Goal: Information Seeking & Learning: Understand process/instructions

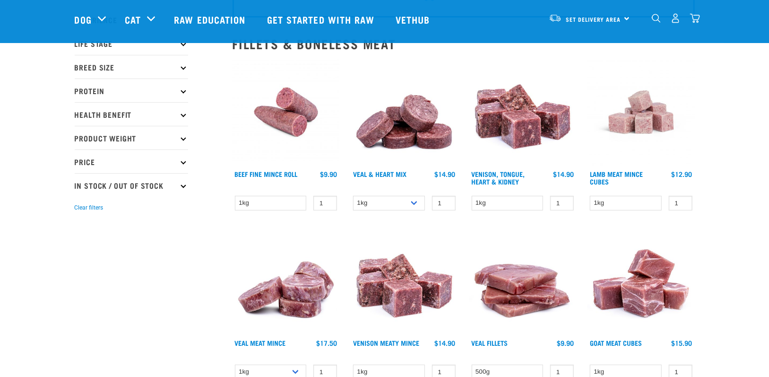
scroll to position [95, 0]
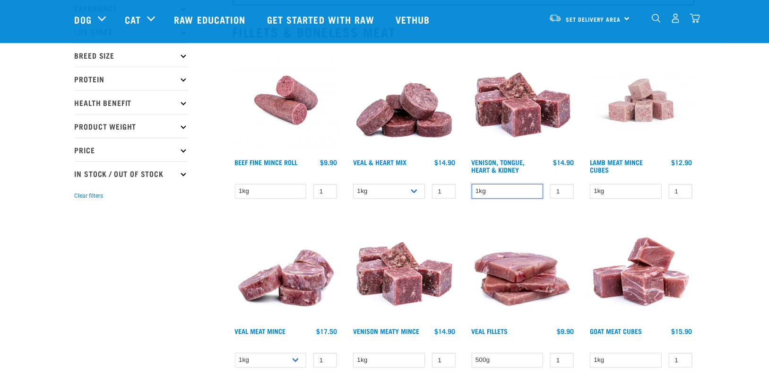
click at [516, 189] on select "1kg" at bounding box center [508, 191] width 72 height 15
click at [507, 163] on link "Venison, Tongue, Heart & Kidney" at bounding box center [498, 165] width 53 height 11
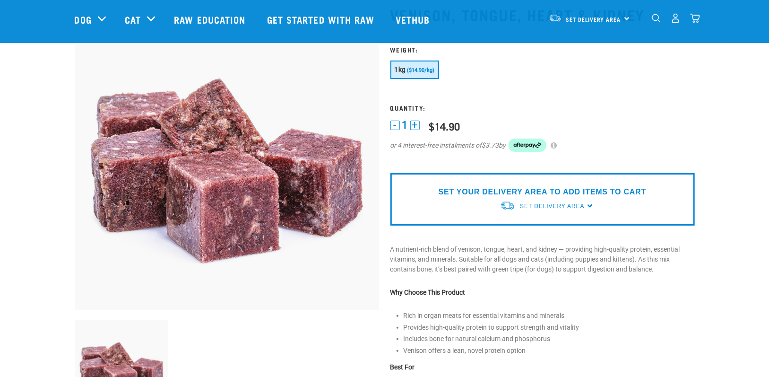
scroll to position [47, 0]
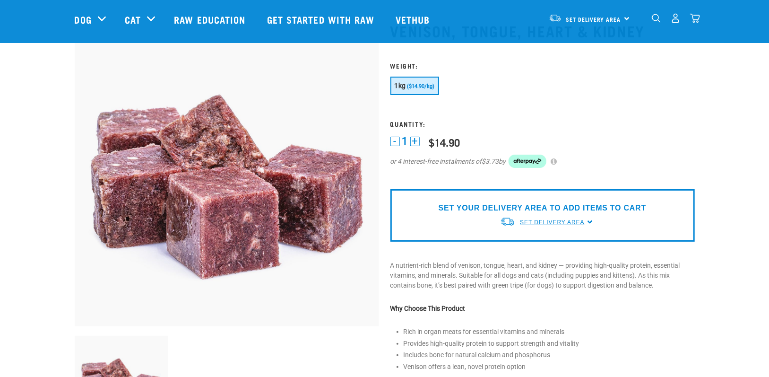
click at [559, 223] on span "Set Delivery Area" at bounding box center [552, 222] width 64 height 7
click at [547, 240] on link "[GEOGRAPHIC_DATA]" at bounding box center [547, 244] width 94 height 16
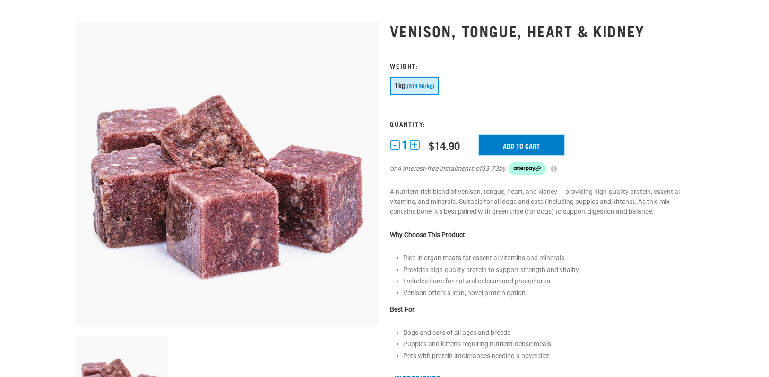
click at [506, 142] on input "Add to cart" at bounding box center [521, 145] width 85 height 20
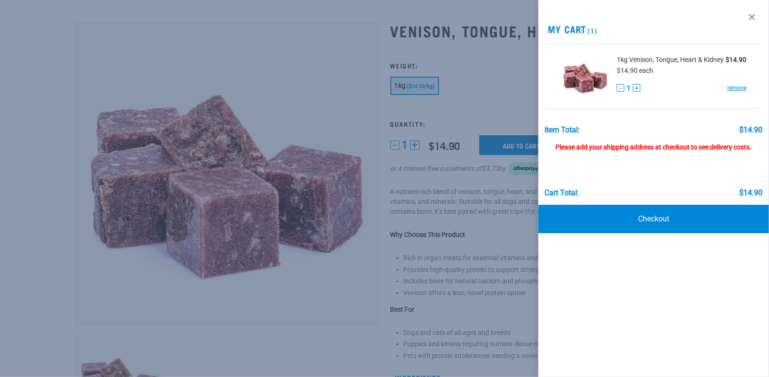
click at [637, 88] on button "+" at bounding box center [637, 88] width 8 height 8
click at [517, 82] on div at bounding box center [384, 188] width 769 height 377
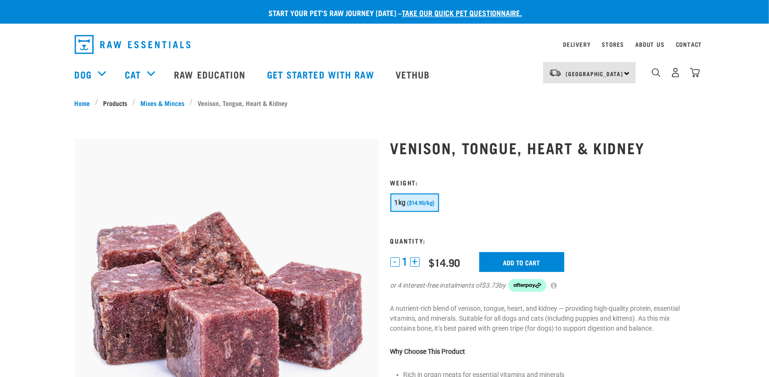
click at [120, 100] on link "Products" at bounding box center [115, 103] width 34 height 10
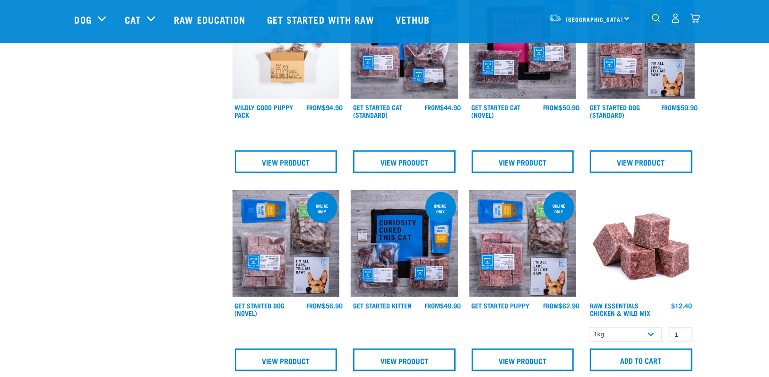
scroll to position [520, 0]
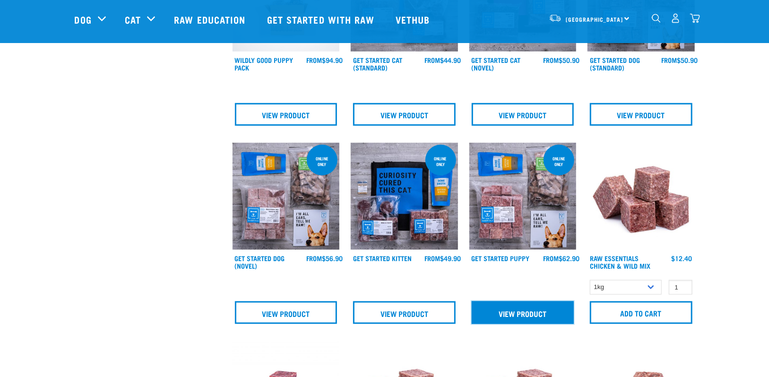
click at [524, 319] on link "View Product" at bounding box center [523, 312] width 103 height 23
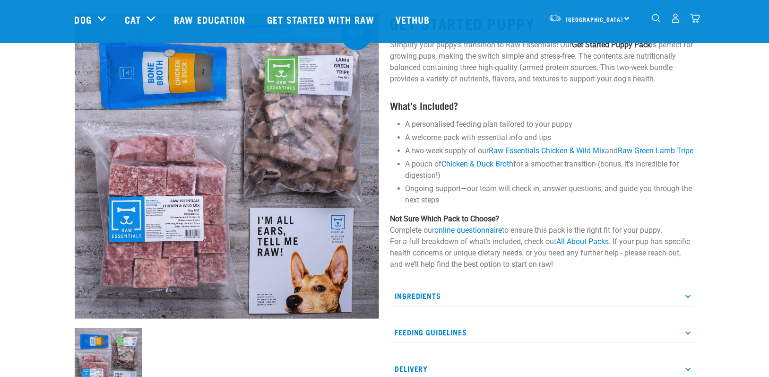
scroll to position [142, 0]
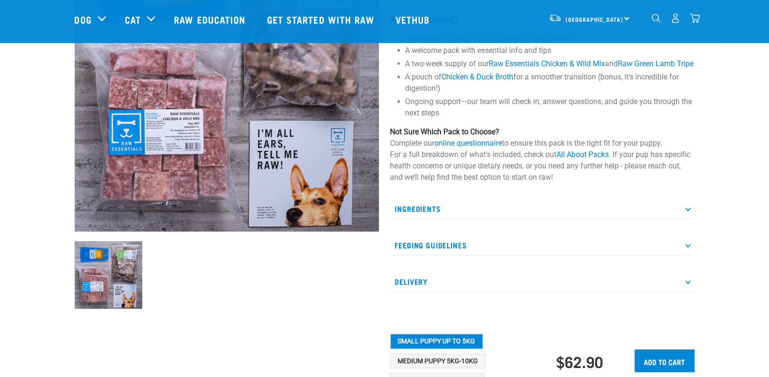
click at [494, 218] on p "Ingredients" at bounding box center [542, 208] width 304 height 21
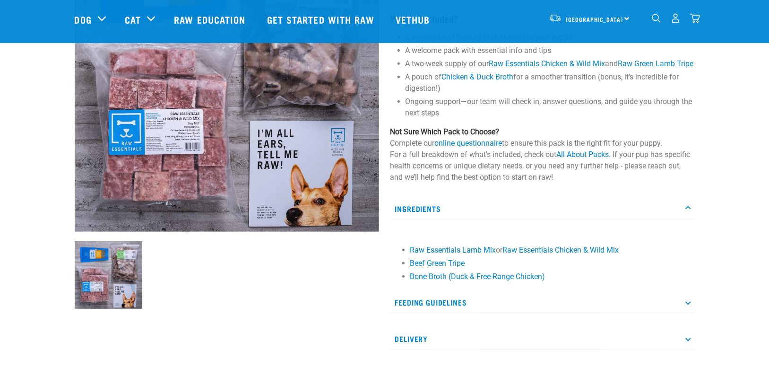
click at [494, 218] on p "Ingredients" at bounding box center [542, 208] width 304 height 21
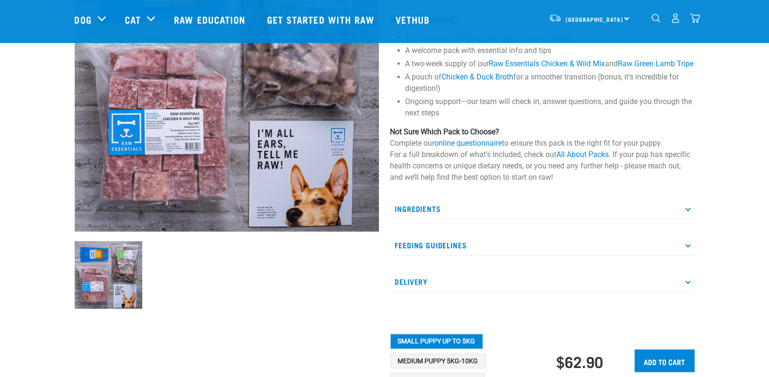
click at [466, 217] on p "Ingredients" at bounding box center [542, 208] width 304 height 21
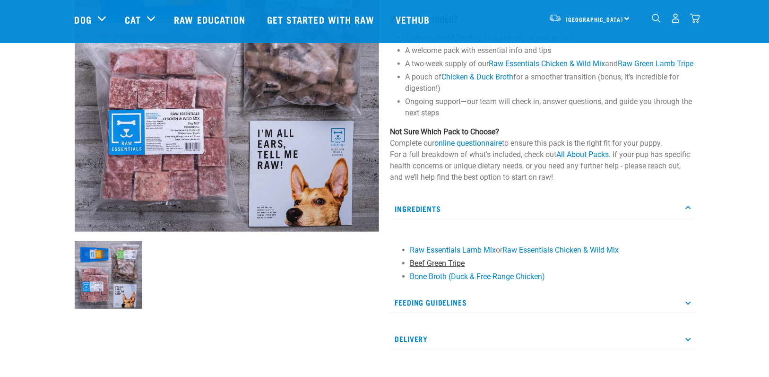
click at [426, 268] on link "Beef Green Tripe" at bounding box center [437, 263] width 55 height 9
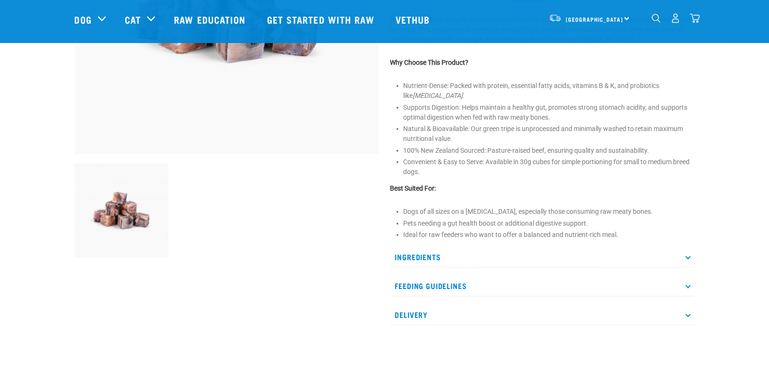
scroll to position [236, 0]
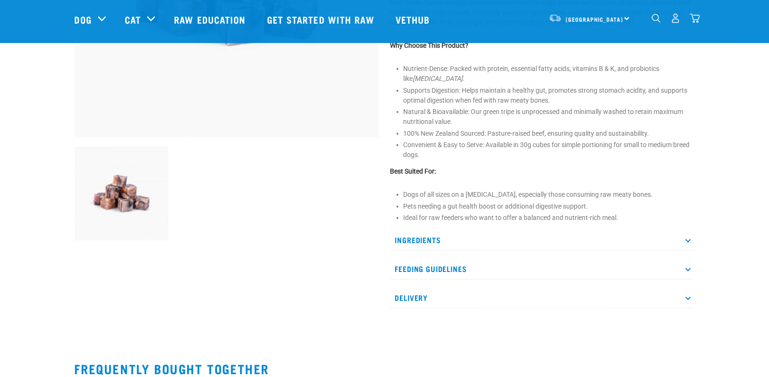
click at [426, 243] on p "Ingredients" at bounding box center [542, 239] width 304 height 21
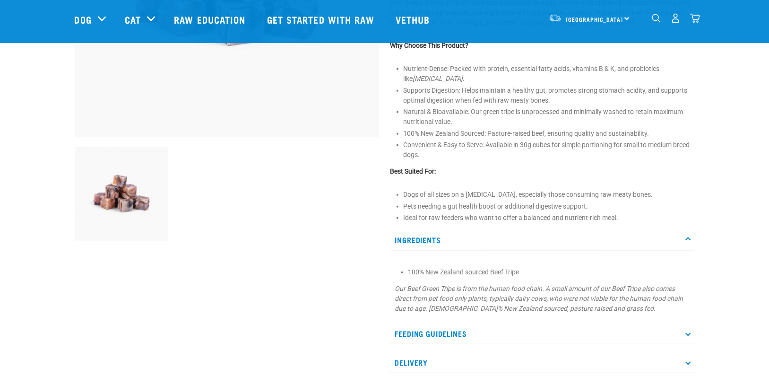
click at [426, 243] on p "Ingredients" at bounding box center [542, 239] width 304 height 21
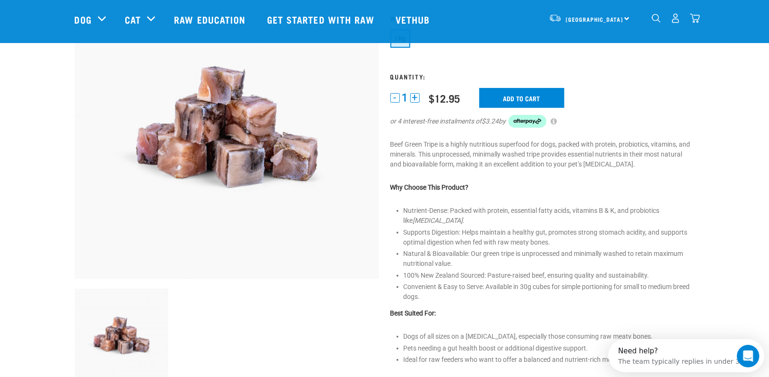
scroll to position [0, 0]
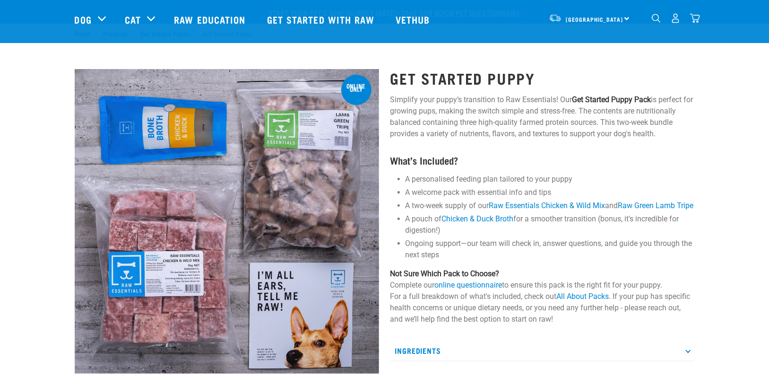
scroll to position [331, 0]
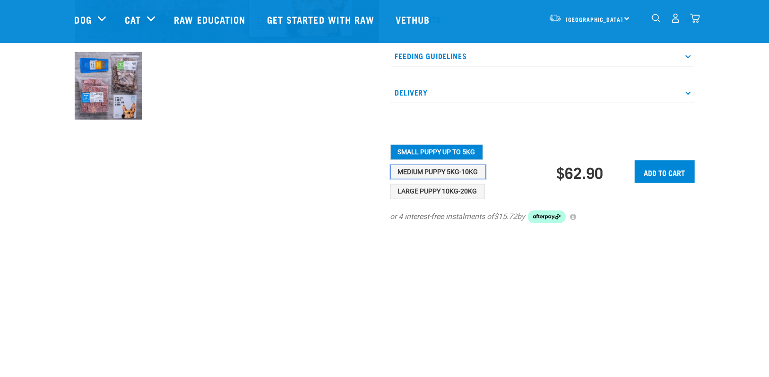
click at [462, 180] on button "Medium Puppy 5kg-10kg" at bounding box center [437, 172] width 95 height 15
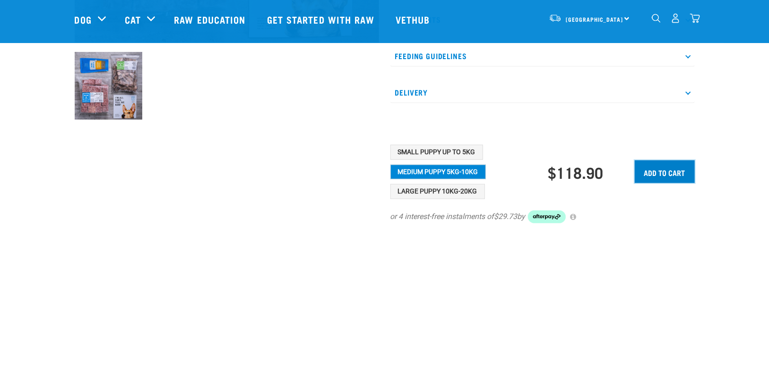
click at [666, 183] on input "Add to cart" at bounding box center [665, 171] width 60 height 23
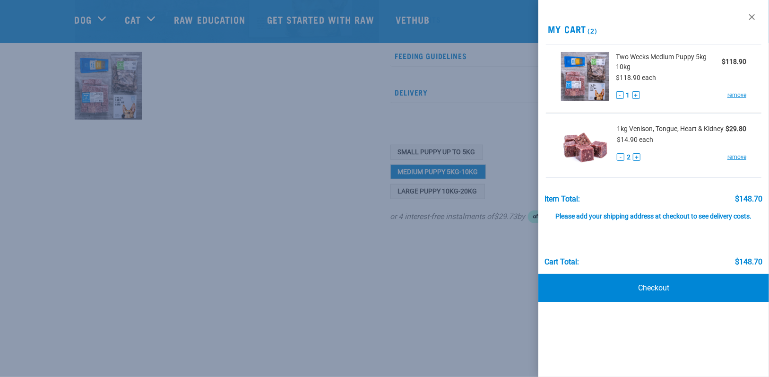
click at [539, 188] on div "Item Total: $148.70 Please add your shipping address at checkout to see deliver…" at bounding box center [653, 225] width 231 height 81
click at [526, 195] on div at bounding box center [384, 188] width 769 height 377
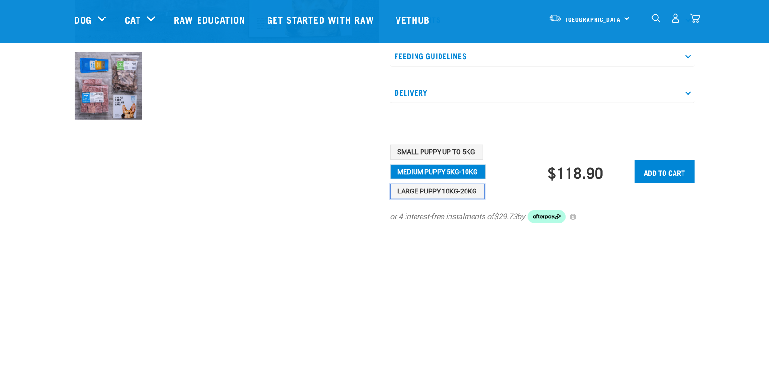
click at [474, 199] on button "Large Puppy 10kg-20kg" at bounding box center [437, 191] width 95 height 15
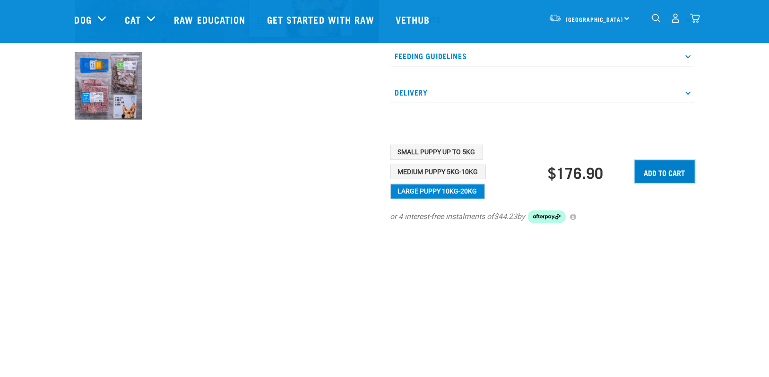
click at [648, 183] on input "Add to cart" at bounding box center [665, 171] width 60 height 23
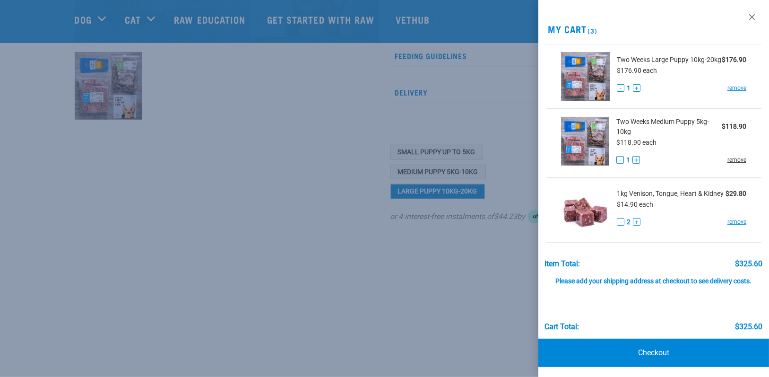
click at [728, 164] on link "remove" at bounding box center [737, 160] width 19 height 9
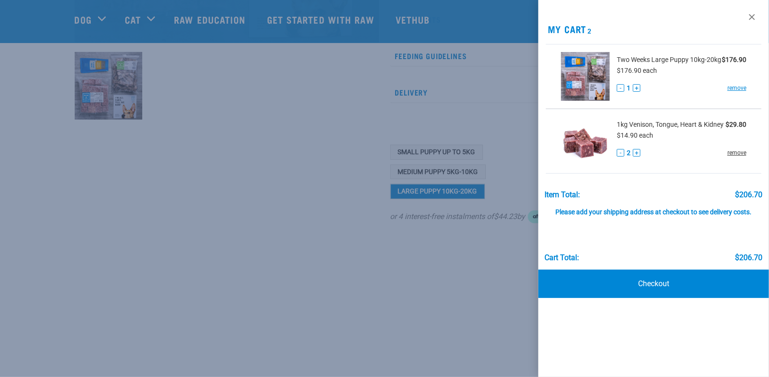
click at [734, 150] on link "remove" at bounding box center [737, 152] width 19 height 9
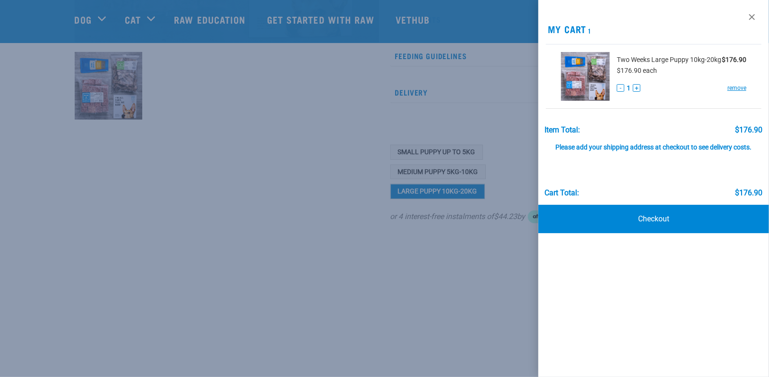
click at [494, 121] on div at bounding box center [384, 188] width 769 height 377
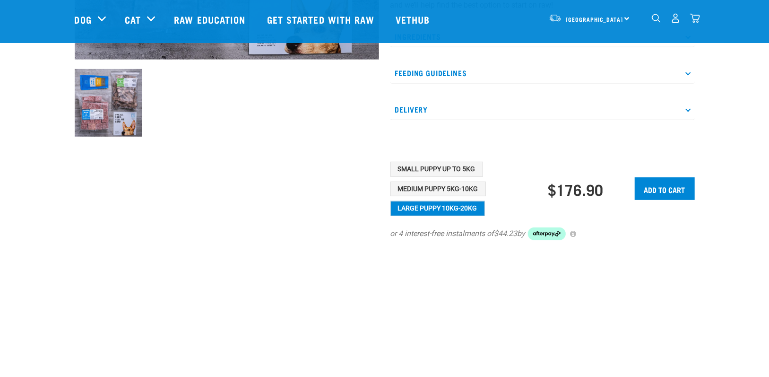
scroll to position [0, 0]
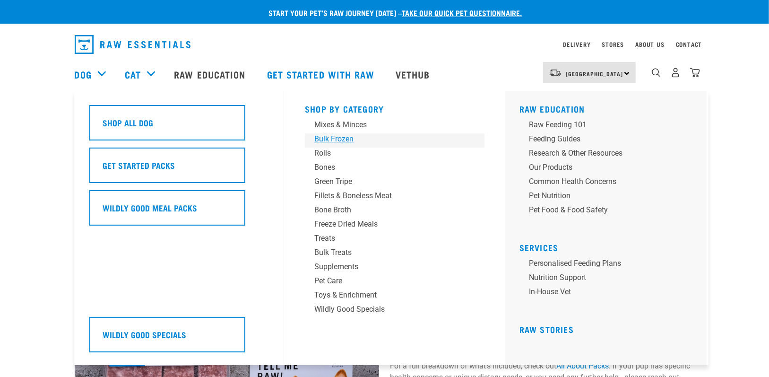
click at [344, 139] on div "Bulk Frozen" at bounding box center [387, 138] width 147 height 11
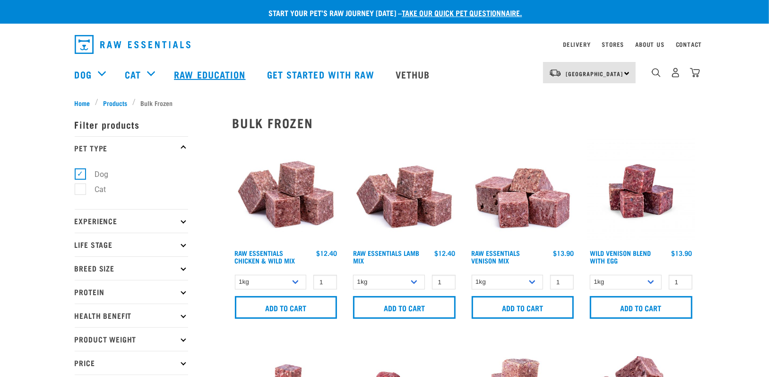
click at [189, 75] on link "Raw Education" at bounding box center [211, 74] width 93 height 38
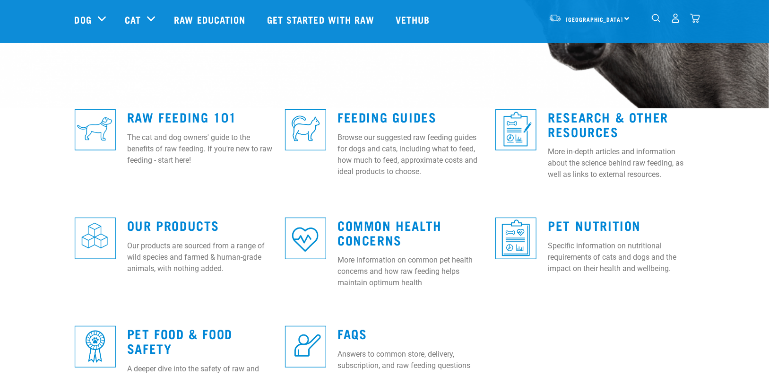
scroll to position [236, 0]
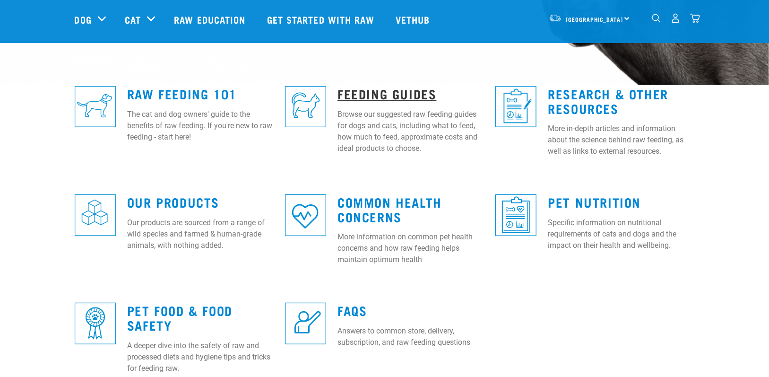
click at [416, 90] on link "Feeding Guides" at bounding box center [387, 93] width 99 height 7
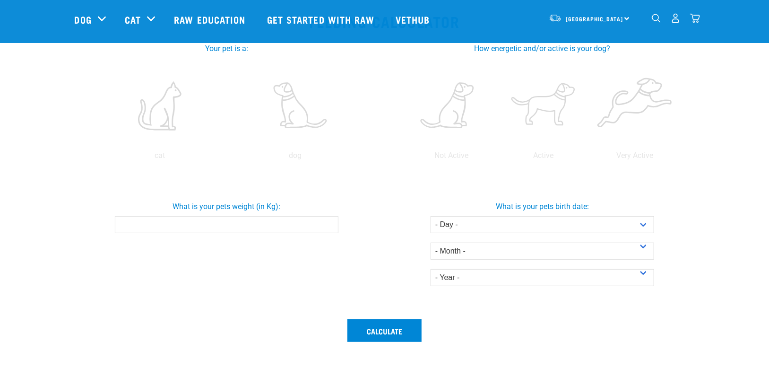
scroll to position [189, 0]
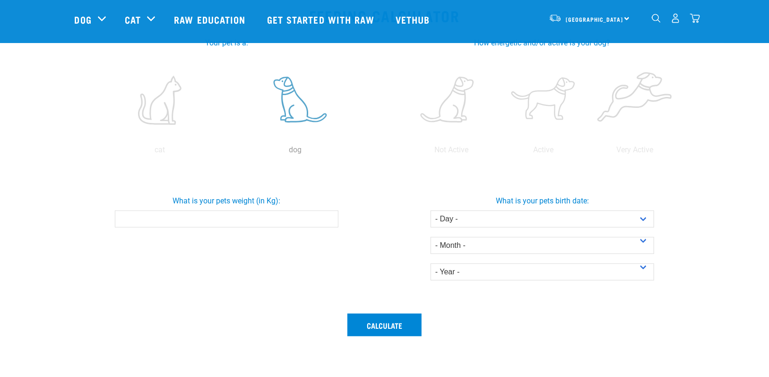
click at [303, 101] on label at bounding box center [296, 100] width 132 height 80
click at [228, 152] on input "radio" at bounding box center [228, 152] width 0 height 0
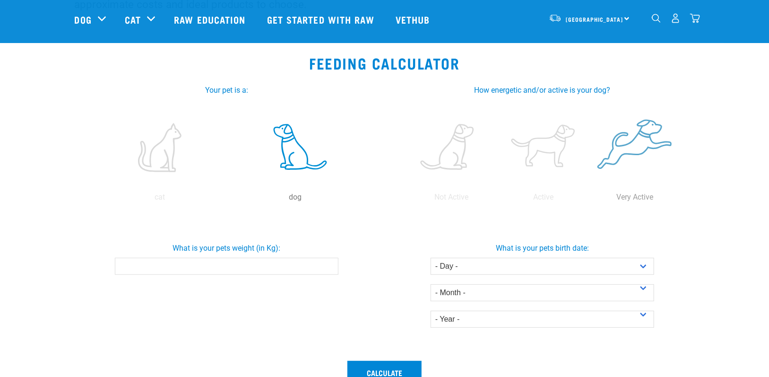
click at [627, 148] on label at bounding box center [635, 147] width 88 height 80
click at [589, 199] on input "radio" at bounding box center [589, 199] width 0 height 0
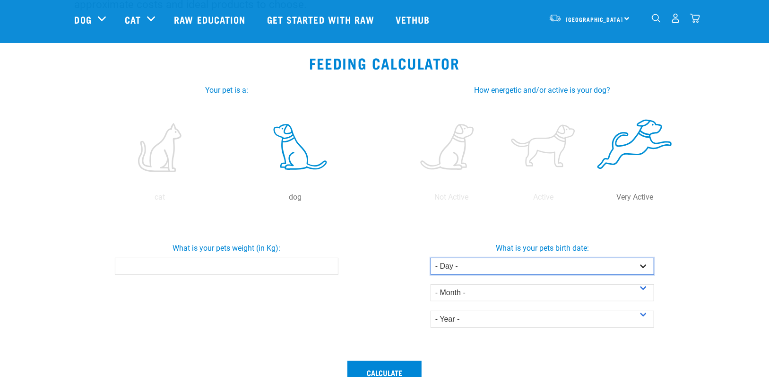
click at [569, 267] on select "- Day - 1 2 3 4 5 6 7 8 9 10 11 12 13 14 15 16 17 18 19 20 21 22 23 24 25 26 27" at bounding box center [543, 266] width 224 height 17
select select "3"
click at [431, 258] on select "- Day - 1 2 3 4 5 6 7 8 9 10 11 12 13 14 15 16 17 18 19 20 21 22 23 24 25 26 27" at bounding box center [543, 266] width 224 height 17
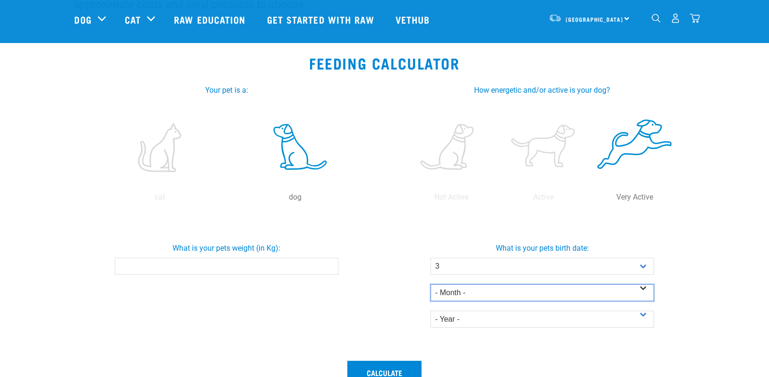
click at [481, 287] on select "- Month - January February March April May June July August September October N…" at bounding box center [543, 292] width 224 height 17
select select "April"
click at [431, 284] on select "- Month - January February March April May June July August September October N…" at bounding box center [543, 292] width 224 height 17
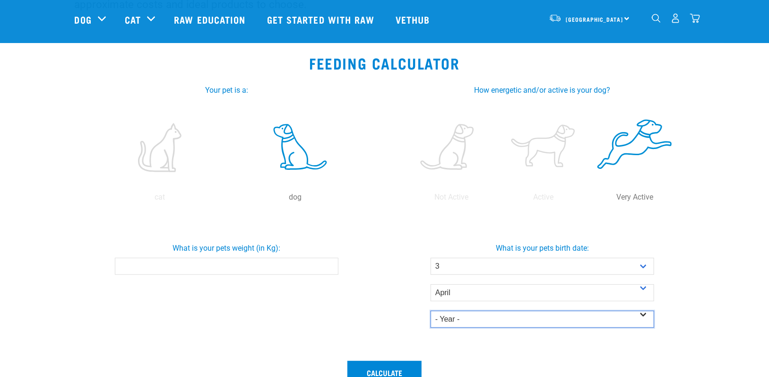
click at [479, 324] on select "- Year - 2025 2024 2023 2022 2021 2020 2019 2018 2017 2016 2015 2014" at bounding box center [543, 319] width 224 height 17
select select "2025"
click at [431, 311] on select "- Year - 2025 2024 2023 2022 2021 2020 2019 2018 2017 2016 2015 2014" at bounding box center [543, 319] width 224 height 17
click at [251, 268] on input "What is your pets weight (in Kg):" at bounding box center [227, 266] width 224 height 17
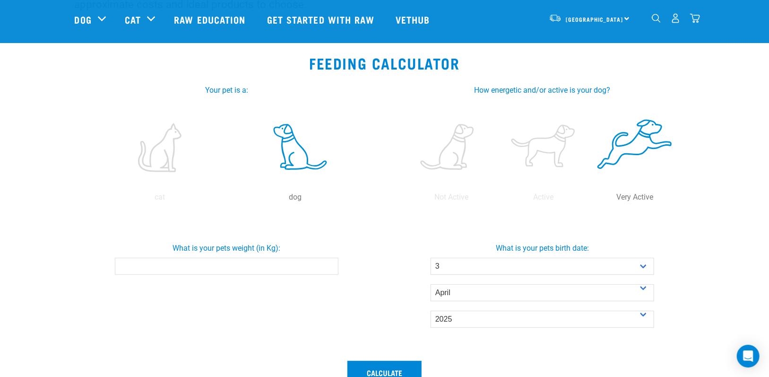
click at [256, 264] on input "What is your pets weight (in Kg):" at bounding box center [227, 266] width 224 height 17
click at [331, 264] on input "0.1" at bounding box center [227, 266] width 224 height 17
click at [331, 264] on input "0.2" at bounding box center [227, 266] width 224 height 17
click at [331, 264] on input "0.3" at bounding box center [227, 266] width 224 height 17
click at [331, 264] on input "0.4" at bounding box center [227, 266] width 224 height 17
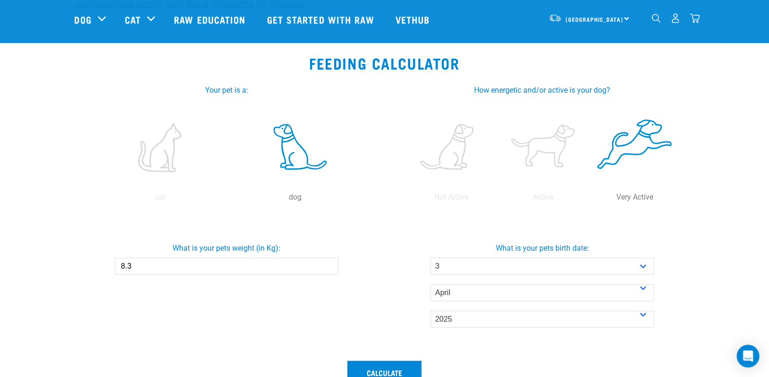
click at [331, 264] on input "8.3" at bounding box center [227, 266] width 224 height 17
click at [329, 264] on input "8.4" at bounding box center [227, 266] width 224 height 17
click at [329, 264] on input "8.6" at bounding box center [227, 266] width 224 height 17
click at [329, 264] on input "8.7" at bounding box center [227, 266] width 224 height 17
click at [329, 264] on input "8.8" at bounding box center [227, 266] width 224 height 17
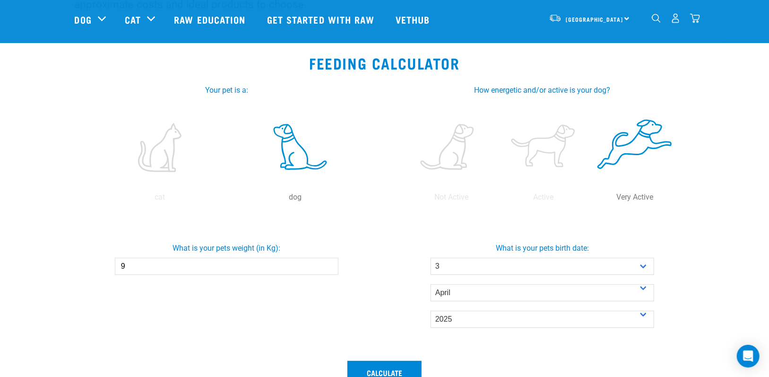
click at [329, 264] on input "9" at bounding box center [227, 266] width 224 height 17
click at [329, 264] on input "9.1" at bounding box center [227, 266] width 224 height 17
click at [329, 264] on input "9.2" at bounding box center [227, 266] width 224 height 17
click at [329, 264] on input "9.3" at bounding box center [227, 266] width 224 height 17
type input "10.5"
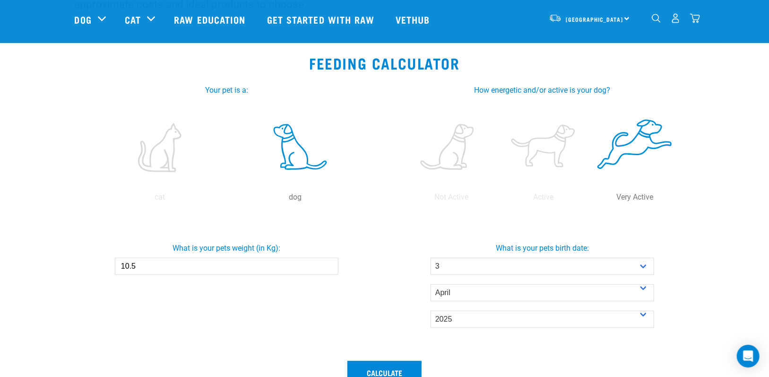
click at [329, 264] on input "10.5" at bounding box center [227, 266] width 224 height 17
click at [406, 363] on button "Calculate" at bounding box center [384, 372] width 74 height 23
click at [392, 367] on button "Calculate" at bounding box center [384, 372] width 74 height 23
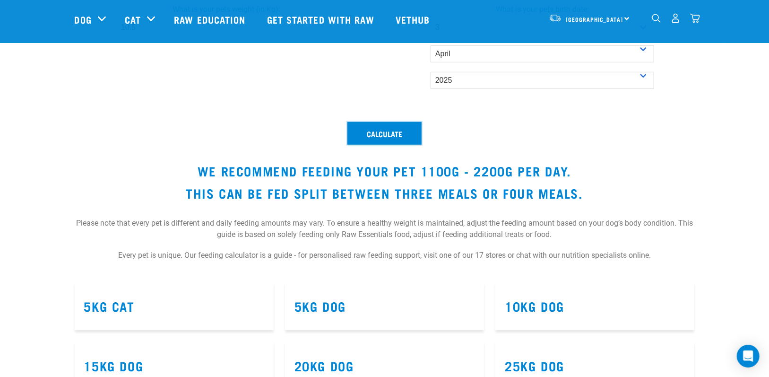
scroll to position [331, 0]
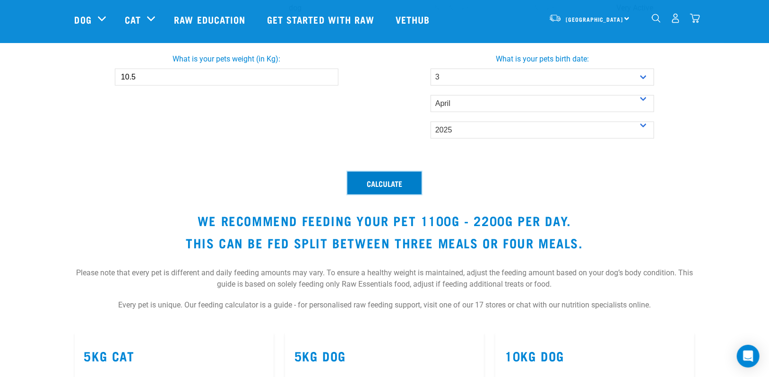
click at [379, 175] on button "Calculate" at bounding box center [384, 183] width 74 height 23
click at [561, 352] on link "10kg Dog" at bounding box center [535, 355] width 60 height 7
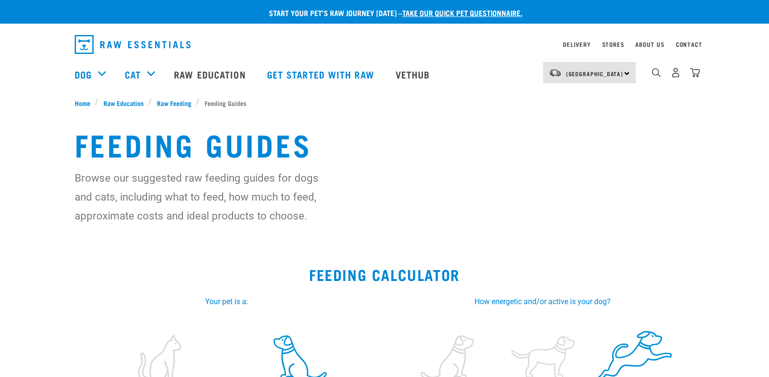
select select "3"
select select "April"
select select "2025"
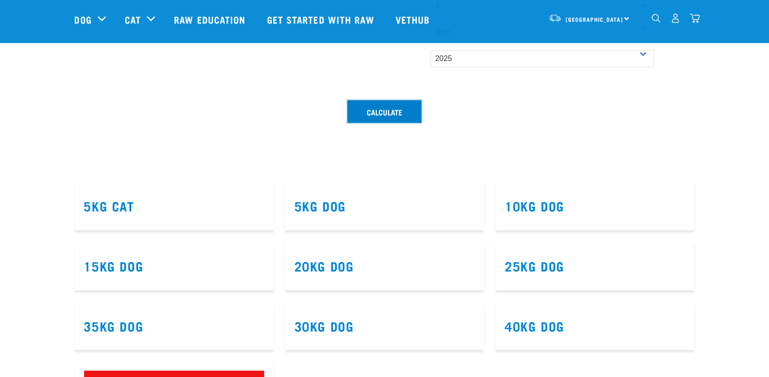
click at [363, 103] on button "Calculate" at bounding box center [384, 111] width 74 height 23
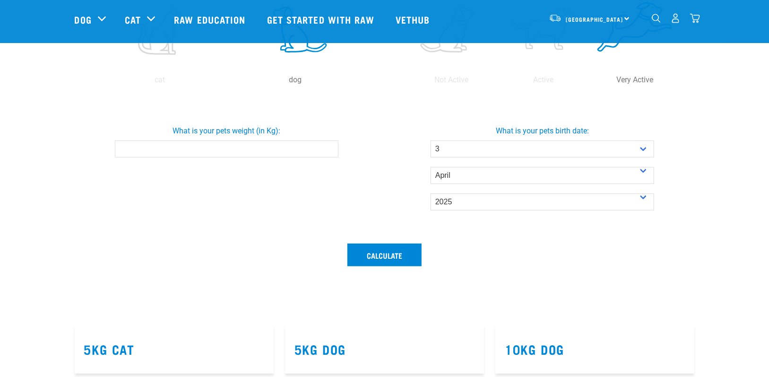
scroll to position [258, 0]
type input "10.4"
click at [328, 147] on input "10.4" at bounding box center [227, 150] width 224 height 17
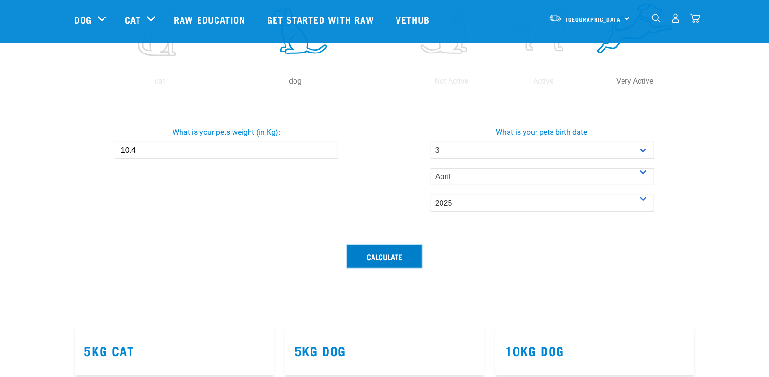
click at [387, 255] on button "Calculate" at bounding box center [384, 256] width 74 height 23
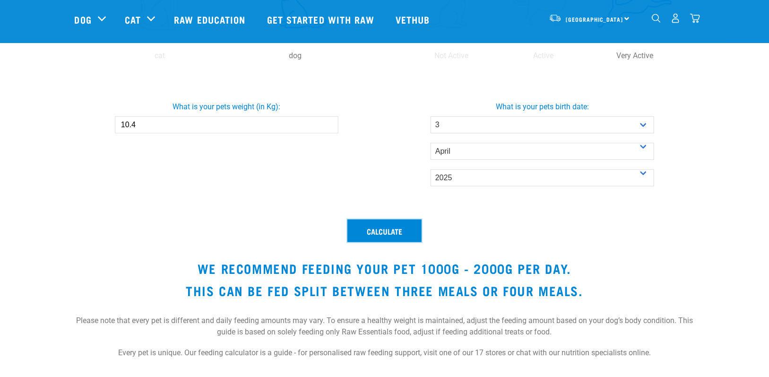
scroll to position [305, 0]
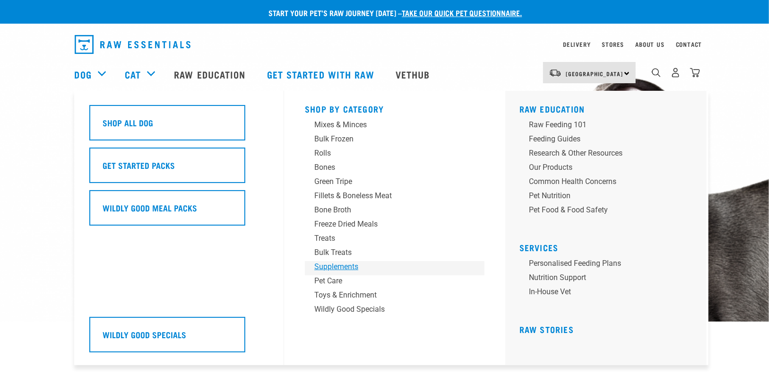
click at [336, 269] on div "Supplements" at bounding box center [387, 266] width 147 height 11
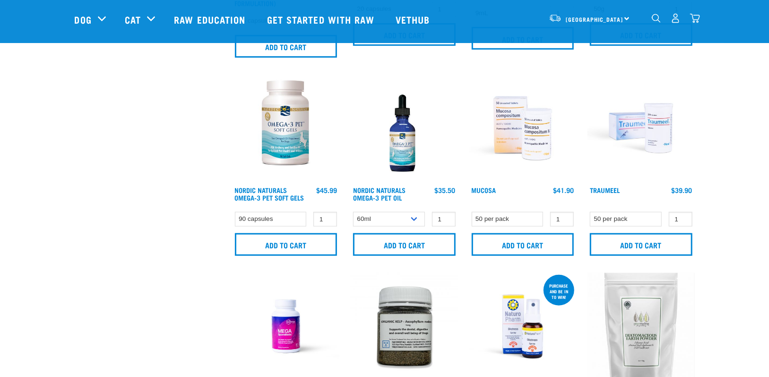
scroll to position [378, 0]
